Goal: Leave review/rating: Leave review/rating

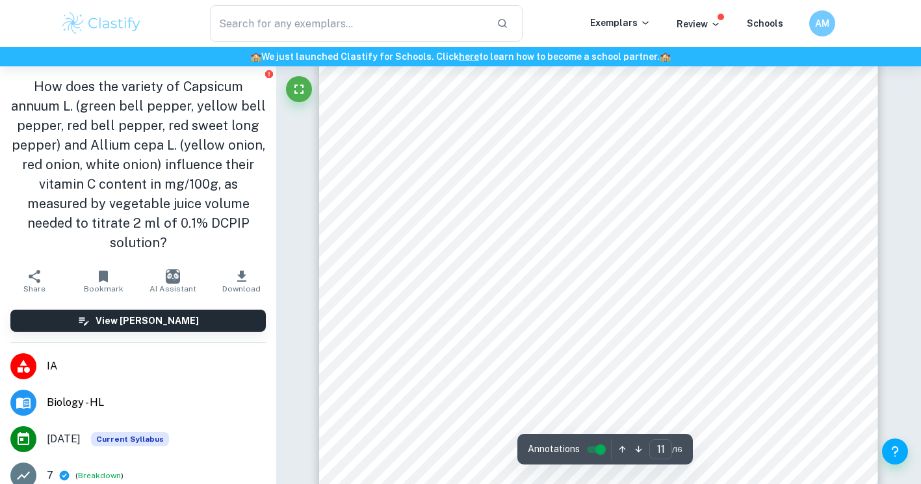
scroll to position [8272, 0]
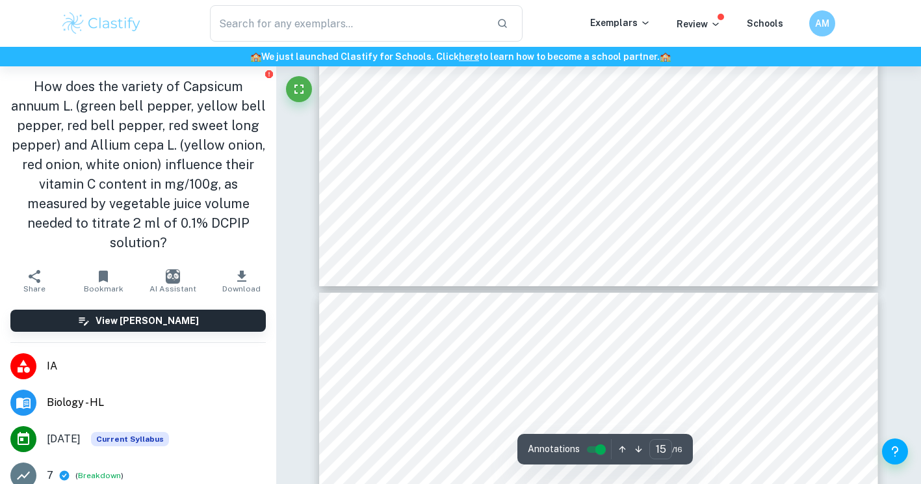
type input "16"
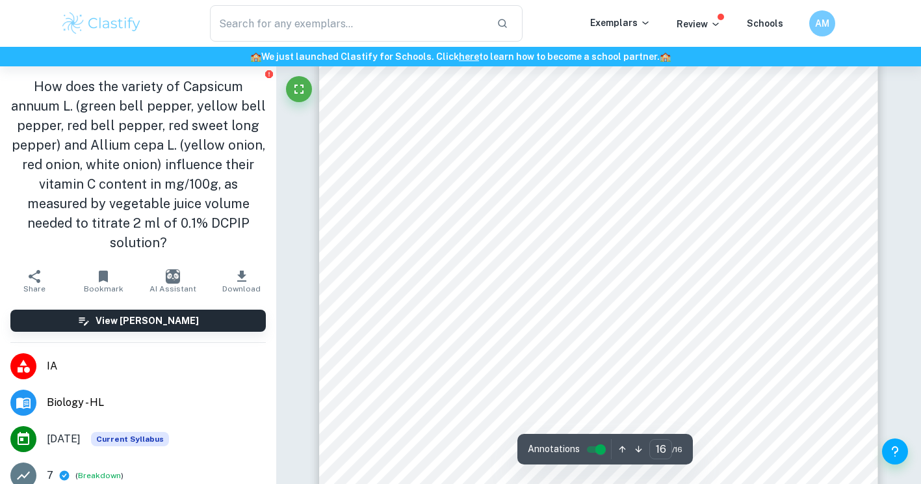
scroll to position [12438, 0]
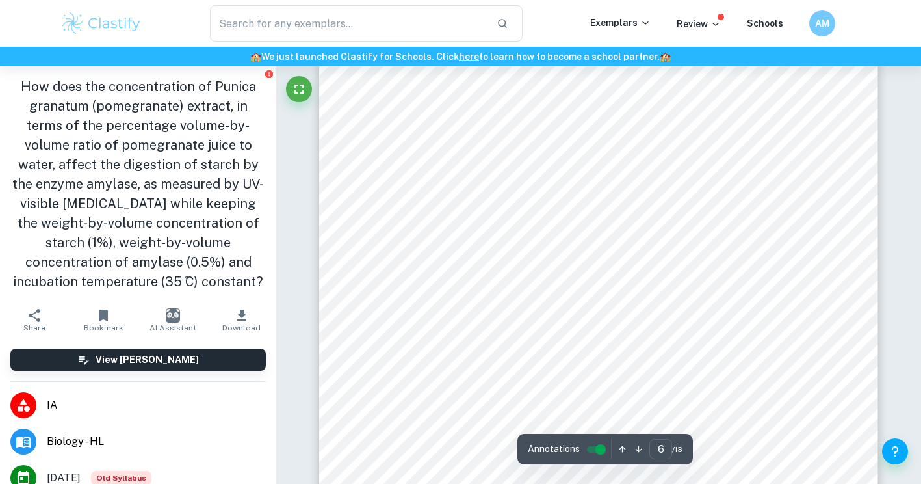
scroll to position [4031, 0]
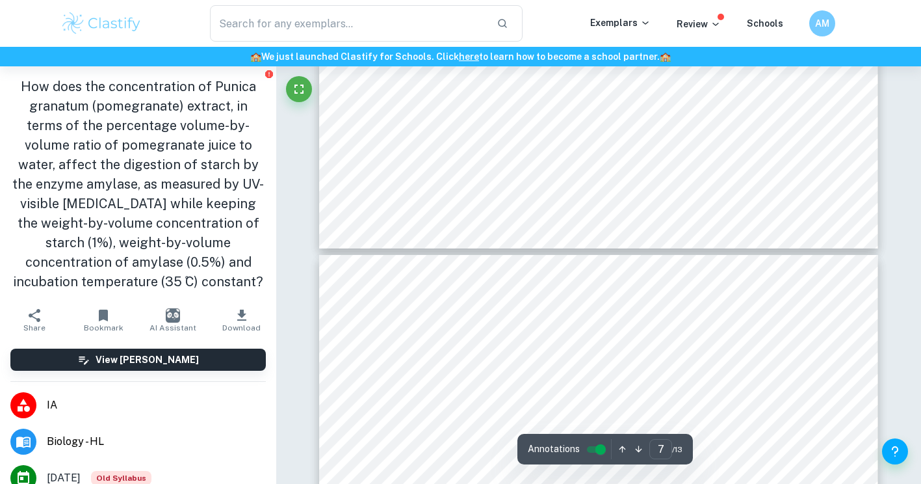
type input "6"
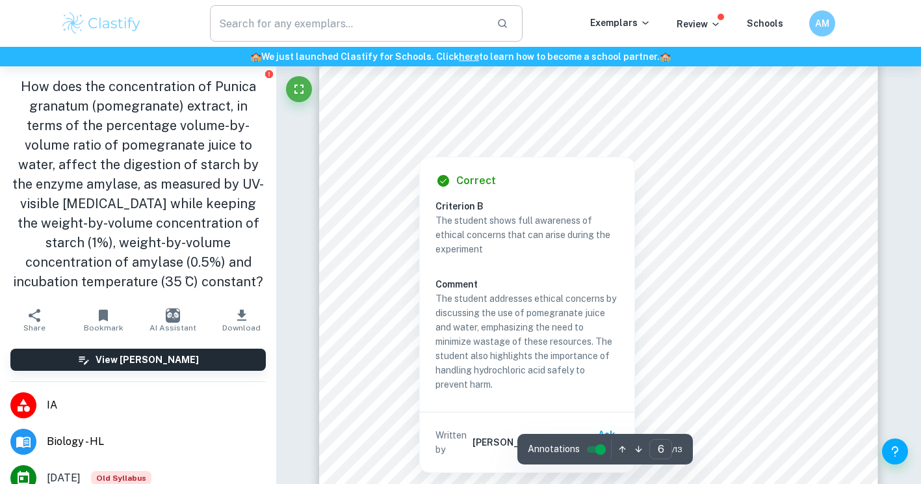
scroll to position [3885, 0]
